Goal: Contribute content

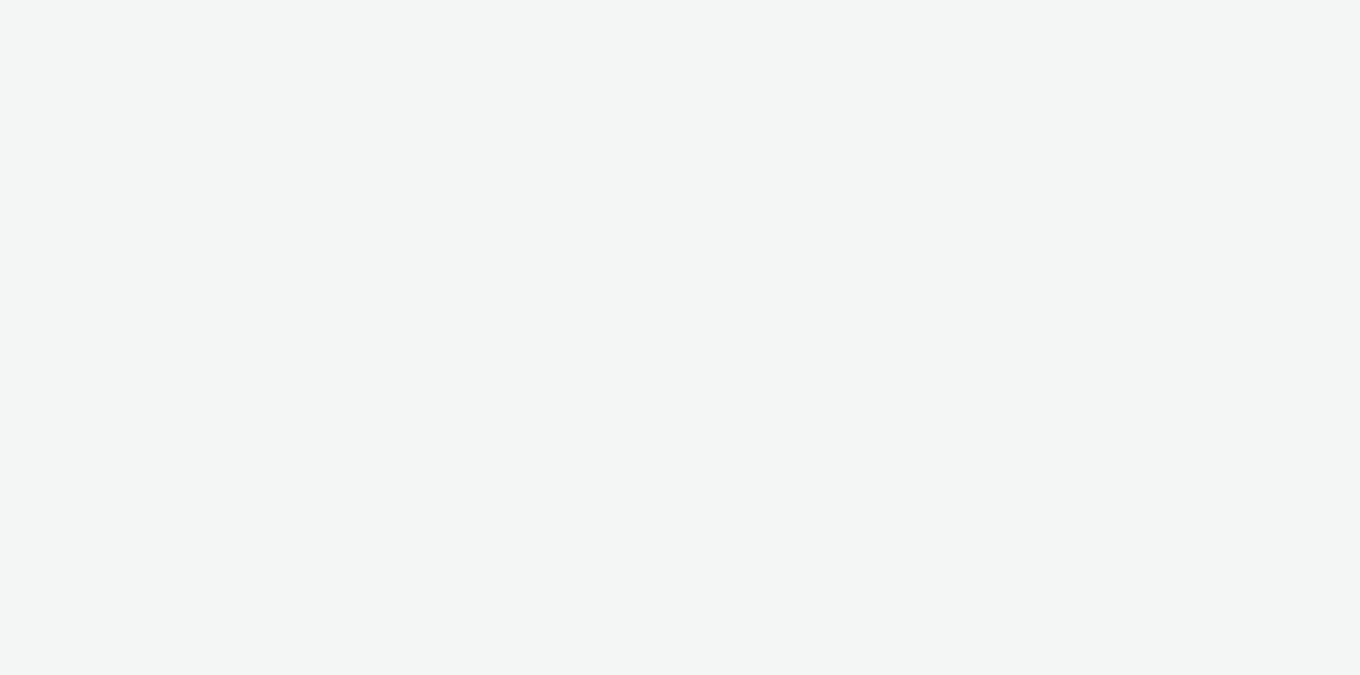
select select "79162ed7-0017-4339-93b0-3399b708648f"
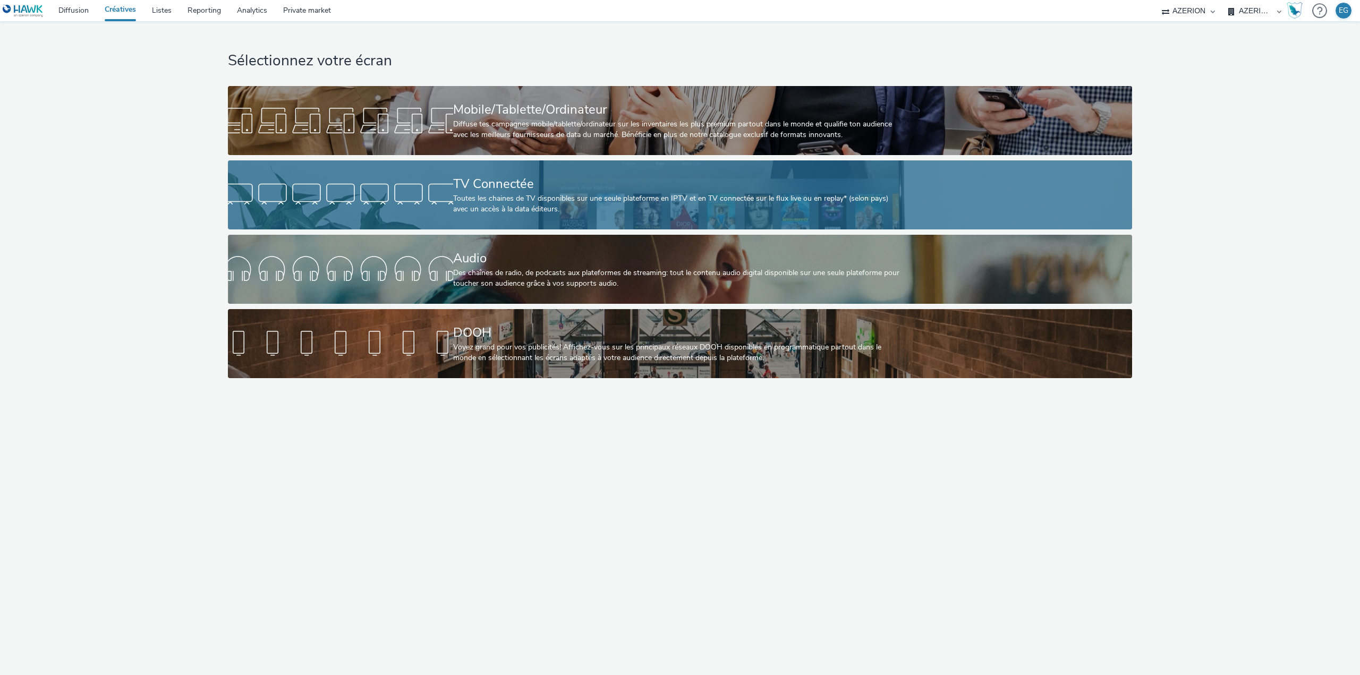
click at [664, 211] on div "Toutes les chaines de TV disponibles sur une seule plateforme en IPTV et en TV …" at bounding box center [678, 204] width 450 height 22
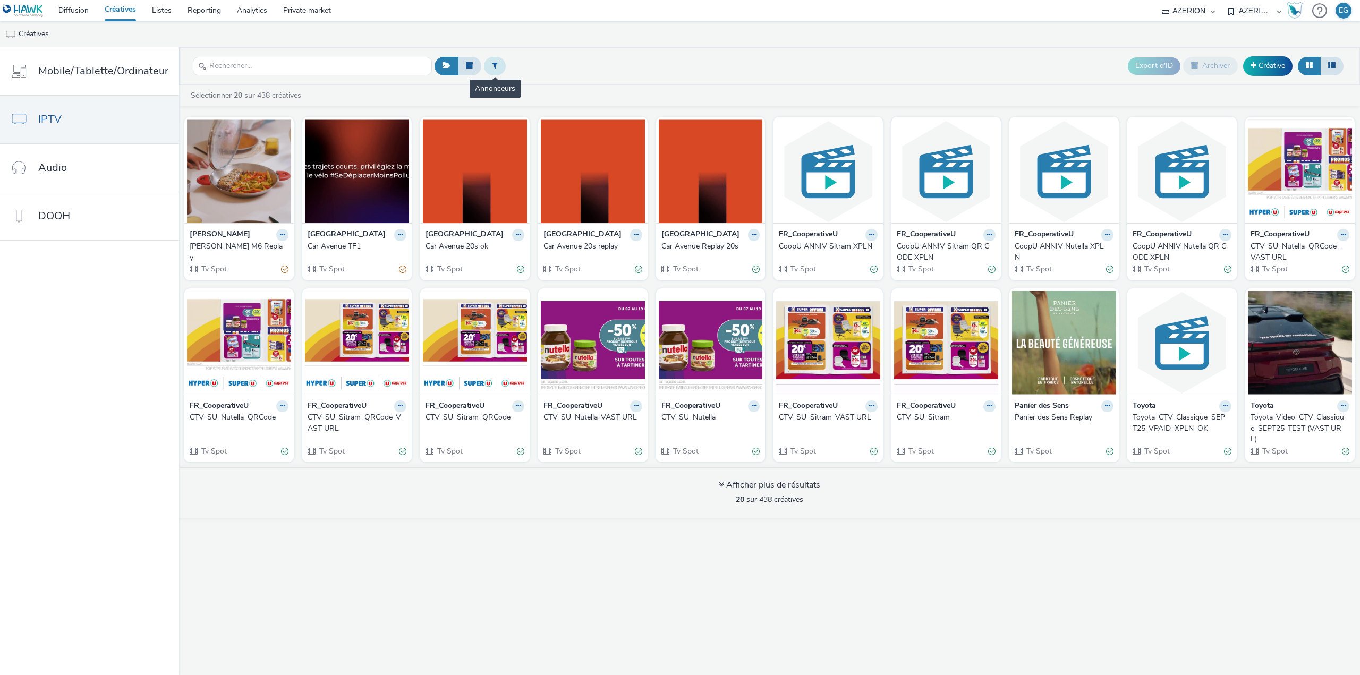
click at [485, 62] on button at bounding box center [495, 66] width 22 height 18
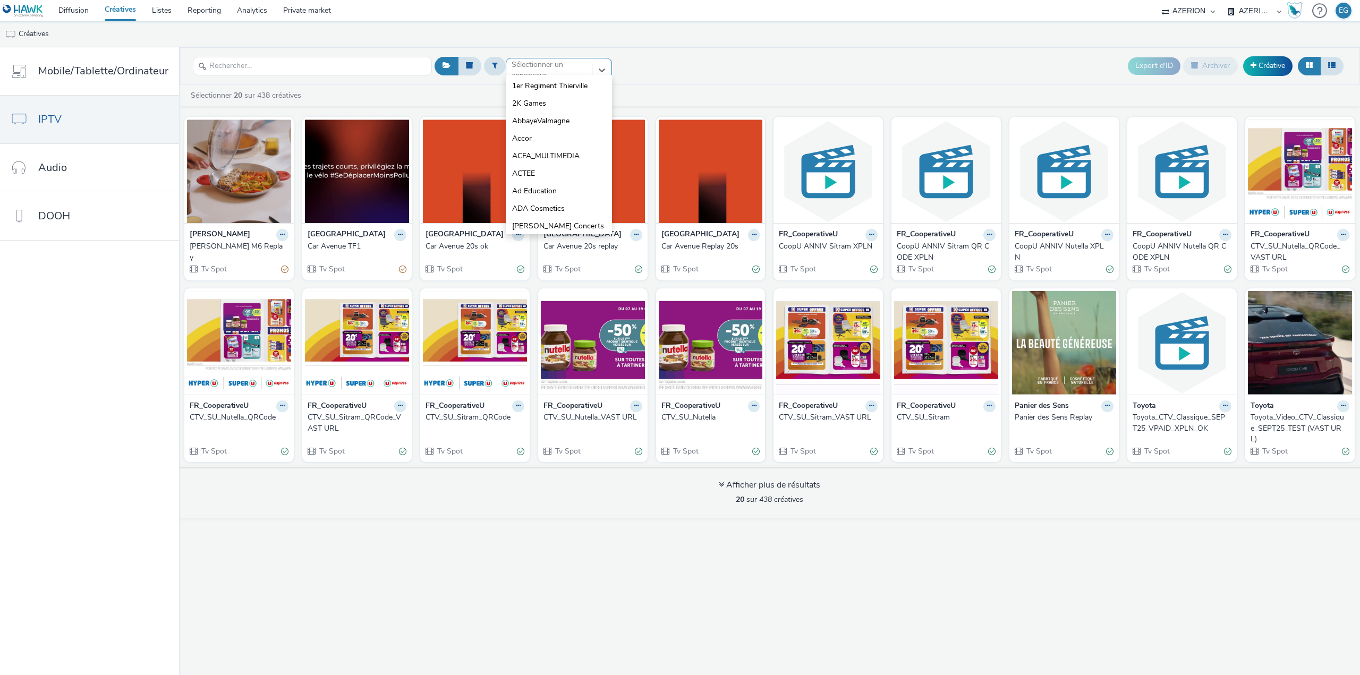
click at [541, 69] on div at bounding box center [549, 70] width 75 height 13
type input "f"
type input "coo"
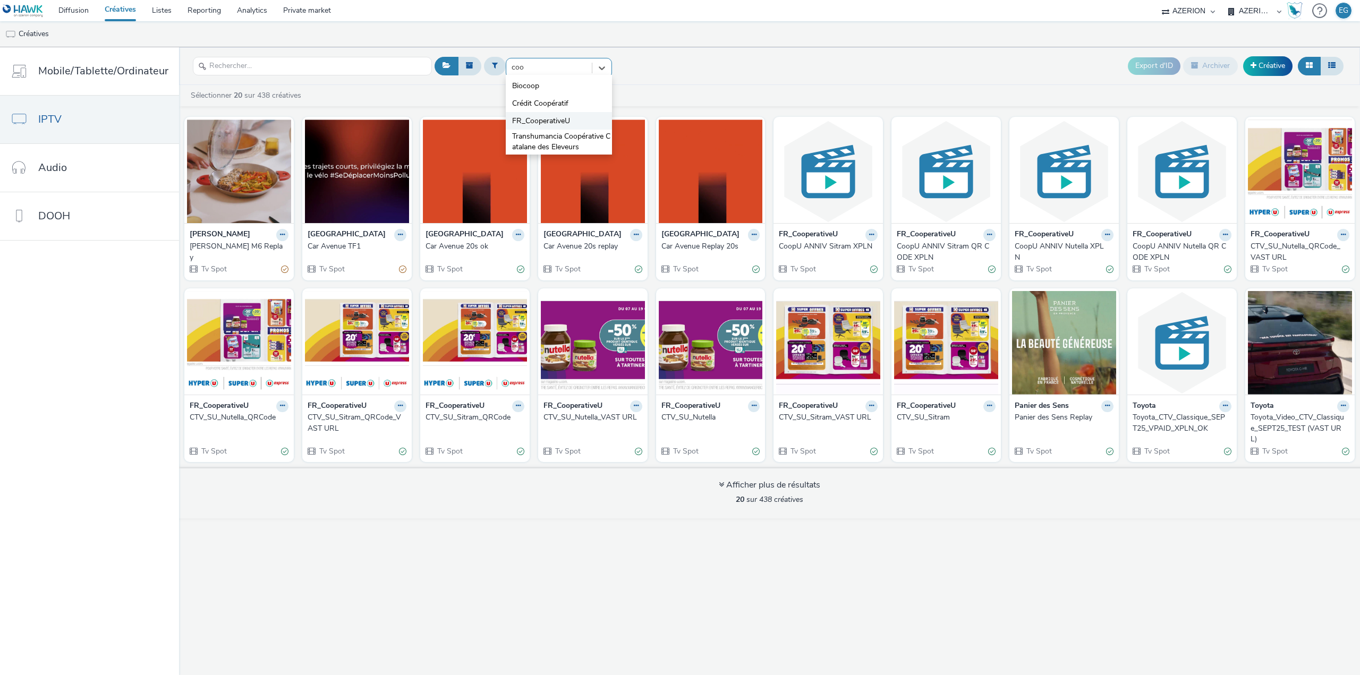
click at [544, 121] on span "FR_CooperativeU" at bounding box center [541, 121] width 58 height 11
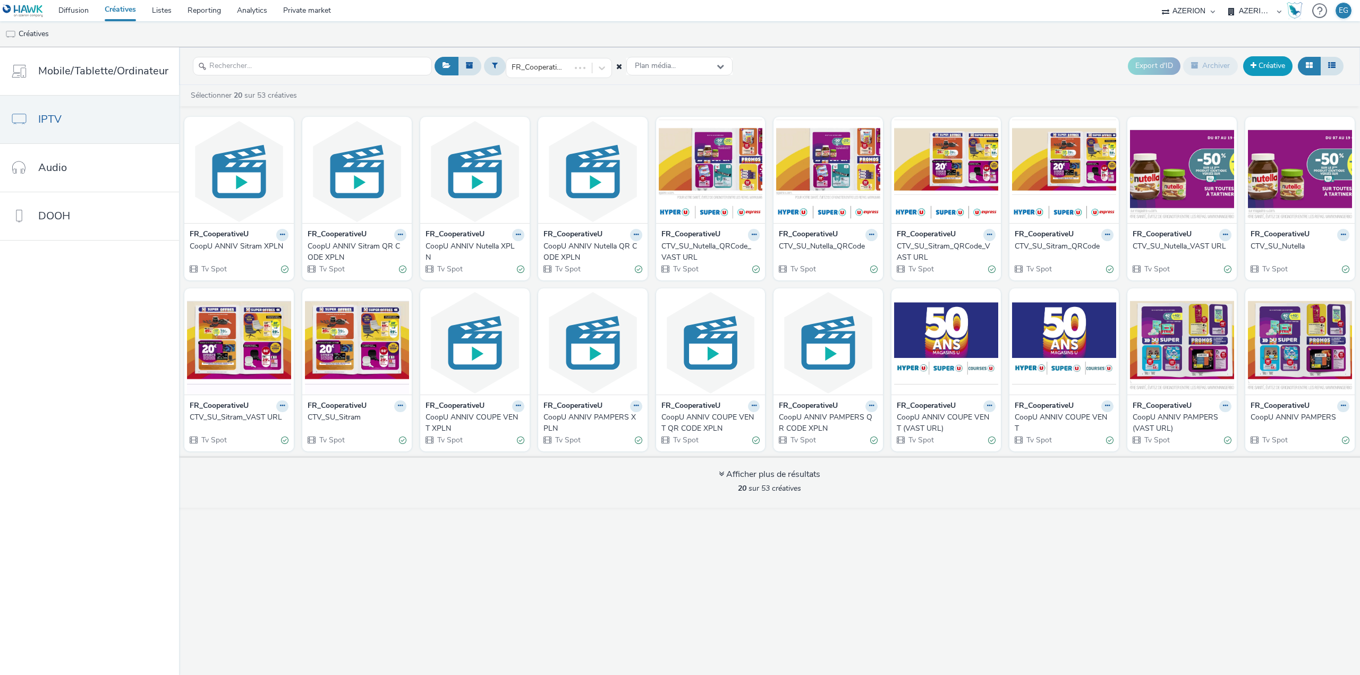
click at [1281, 61] on link "Créative" at bounding box center [1267, 65] width 49 height 19
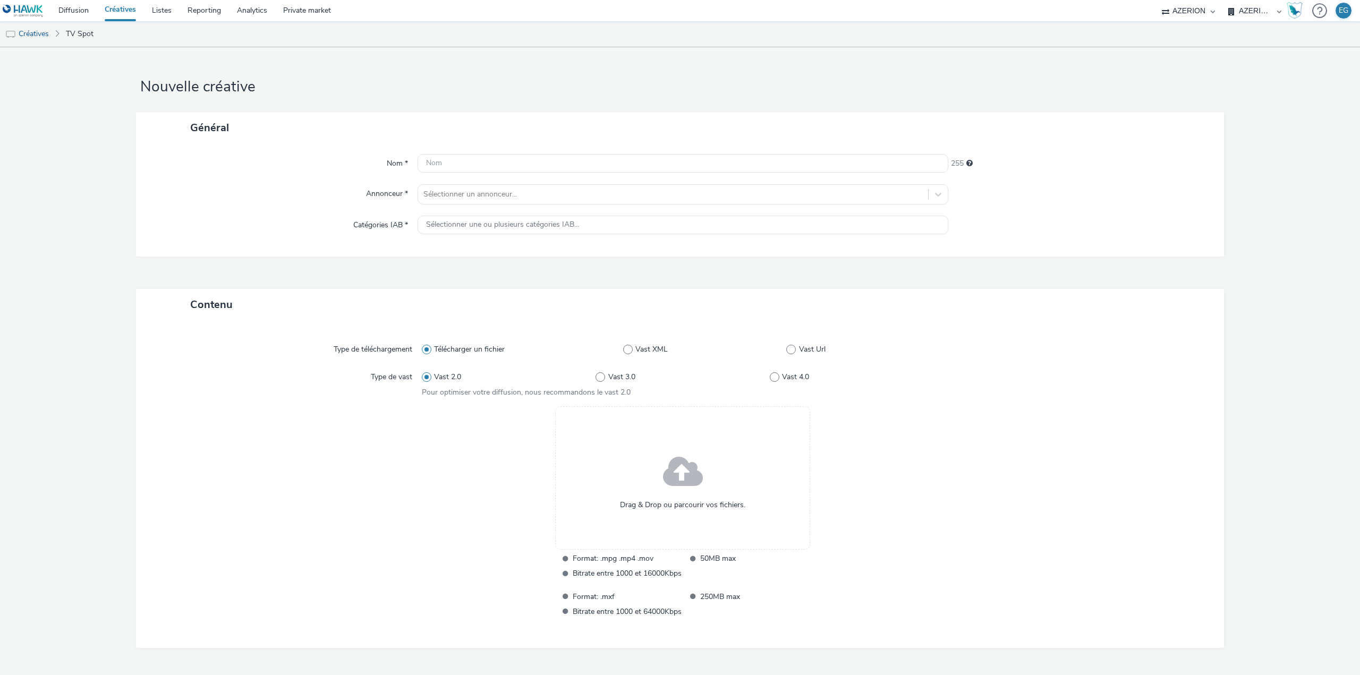
click at [736, 468] on div "Drag & Drop ou parcourir vos fichiers." at bounding box center [682, 478] width 255 height 143
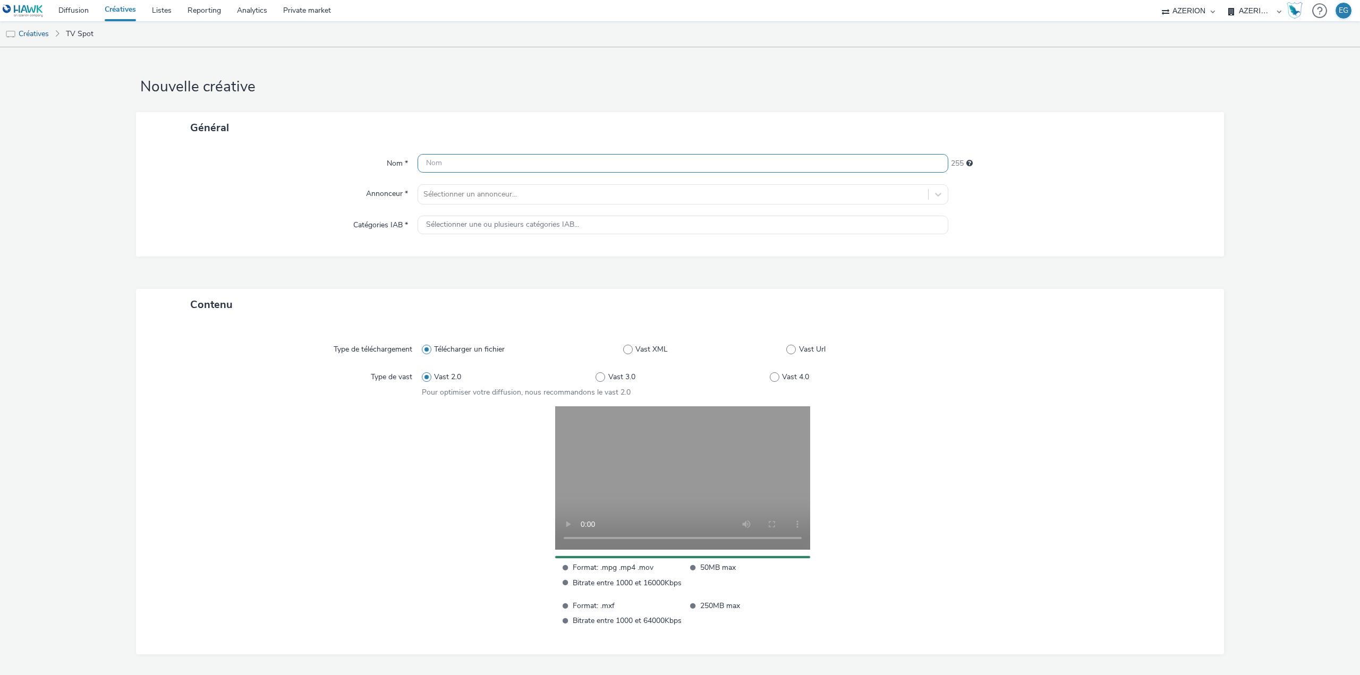
click at [517, 158] on input "text" at bounding box center [683, 163] width 531 height 19
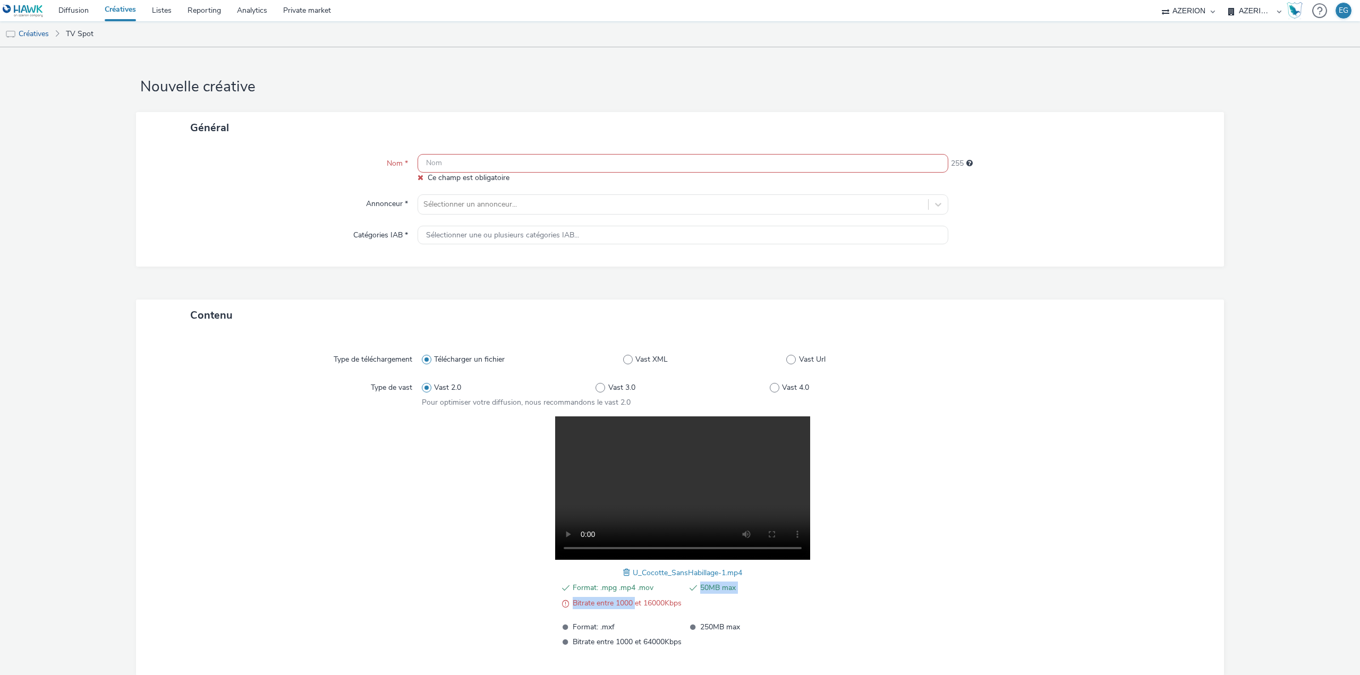
drag, startPoint x: 683, startPoint y: 594, endPoint x: 631, endPoint y: 605, distance: 53.1
click at [631, 605] on ul "Format: .mpg .mp4 .mov 50MB max Bitrate entre 1000 et 16000Kbps" at bounding box center [683, 596] width 252 height 28
click at [631, 605] on span "Bitrate entre 1000 et 16000Kbps" at bounding box center [627, 603] width 109 height 13
click at [625, 575] on span at bounding box center [628, 573] width 10 height 12
